Goal: Task Accomplishment & Management: Manage account settings

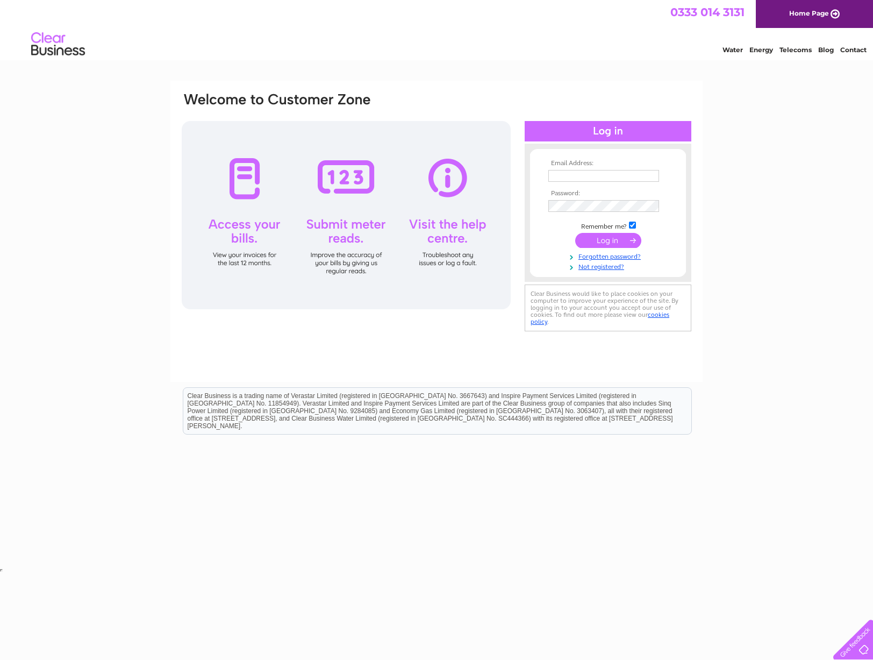
type input "[EMAIL_ADDRESS][DOMAIN_NAME]"
click at [619, 242] on input "submit" at bounding box center [608, 240] width 66 height 15
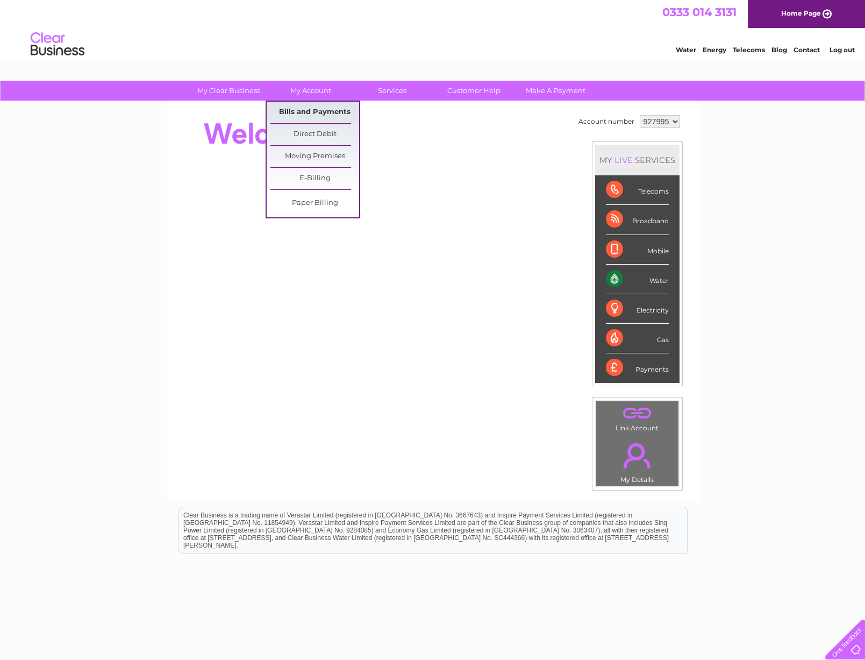
click at [306, 110] on link "Bills and Payments" at bounding box center [314, 113] width 89 height 22
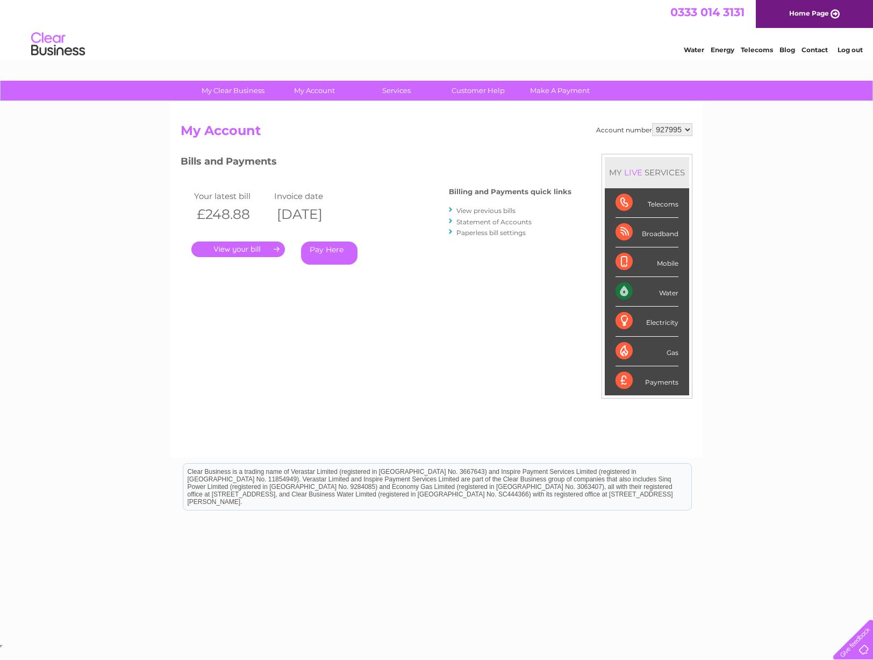
click at [256, 244] on link "." at bounding box center [238, 249] width 94 height 16
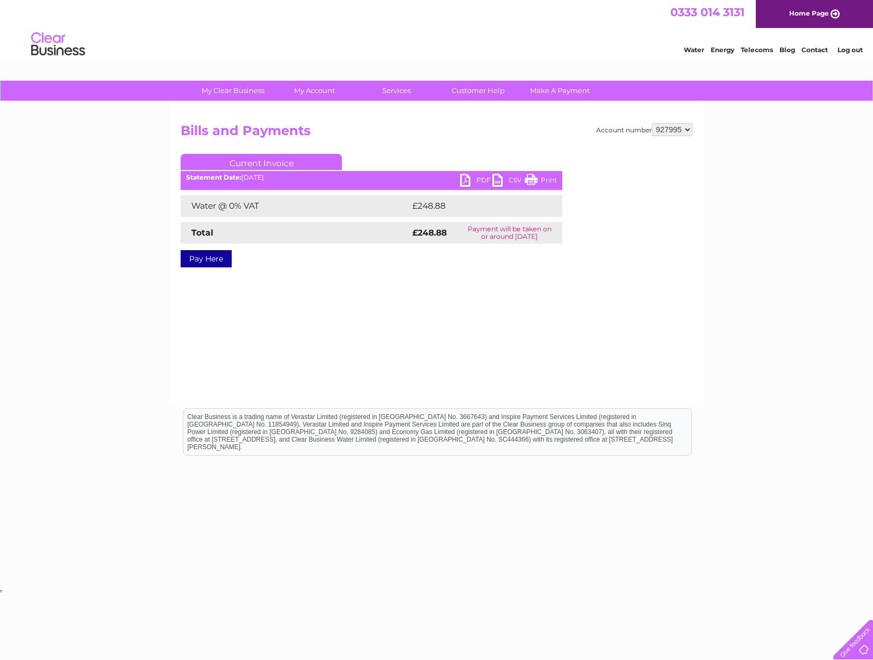
click at [463, 178] on link "PDF" at bounding box center [476, 182] width 32 height 16
click at [847, 49] on link "Log out" at bounding box center [849, 50] width 25 height 8
